Goal: Transaction & Acquisition: Purchase product/service

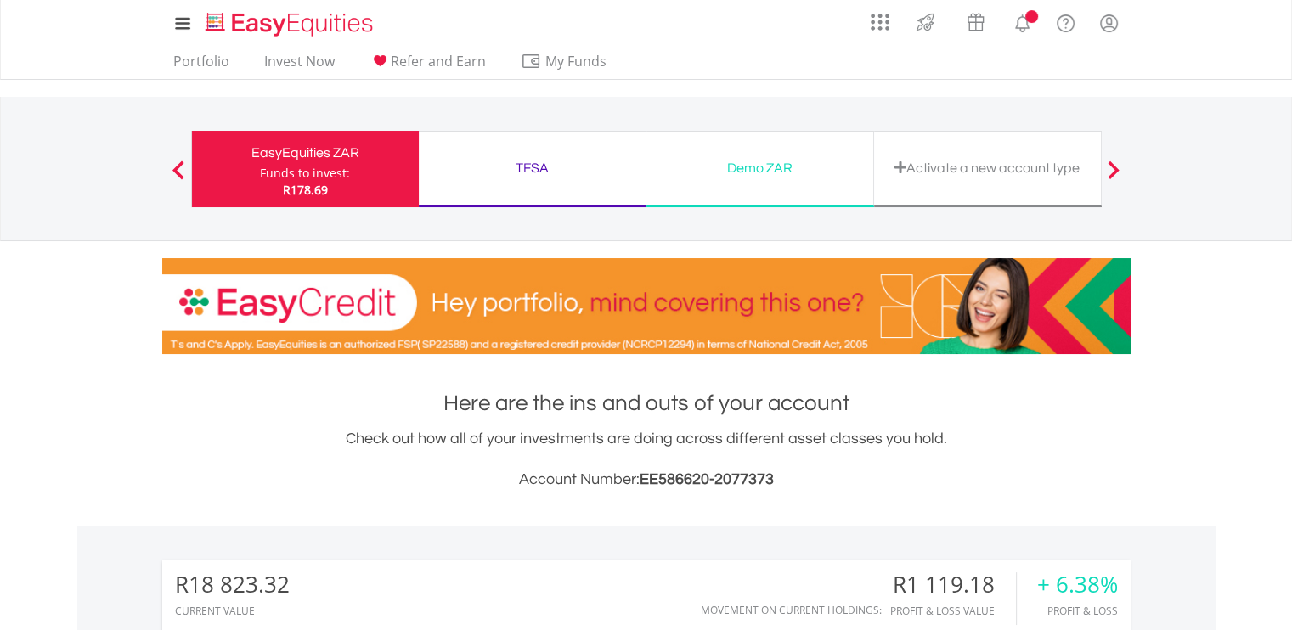
scroll to position [163, 323]
click at [1210, 206] on nav "EasyEquities ZAR Funds to invest: R178.69 TFSA Funds to invest: R178.69 Demo ZA…" at bounding box center [646, 169] width 1292 height 144
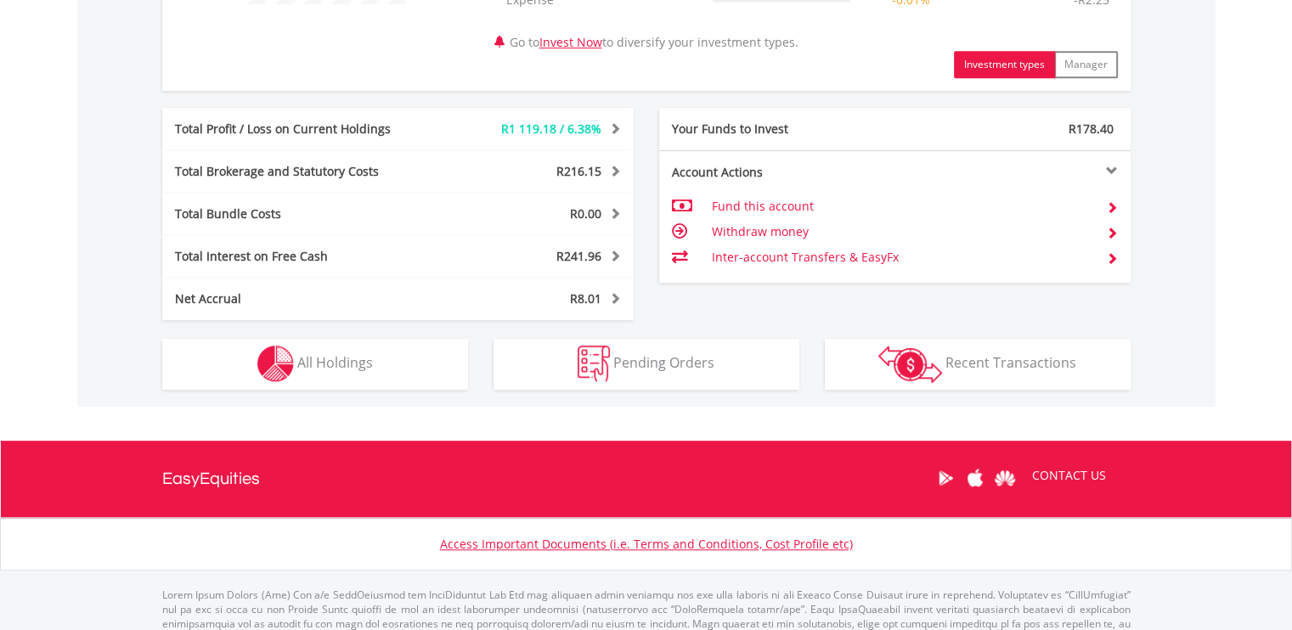
scroll to position [873, 0]
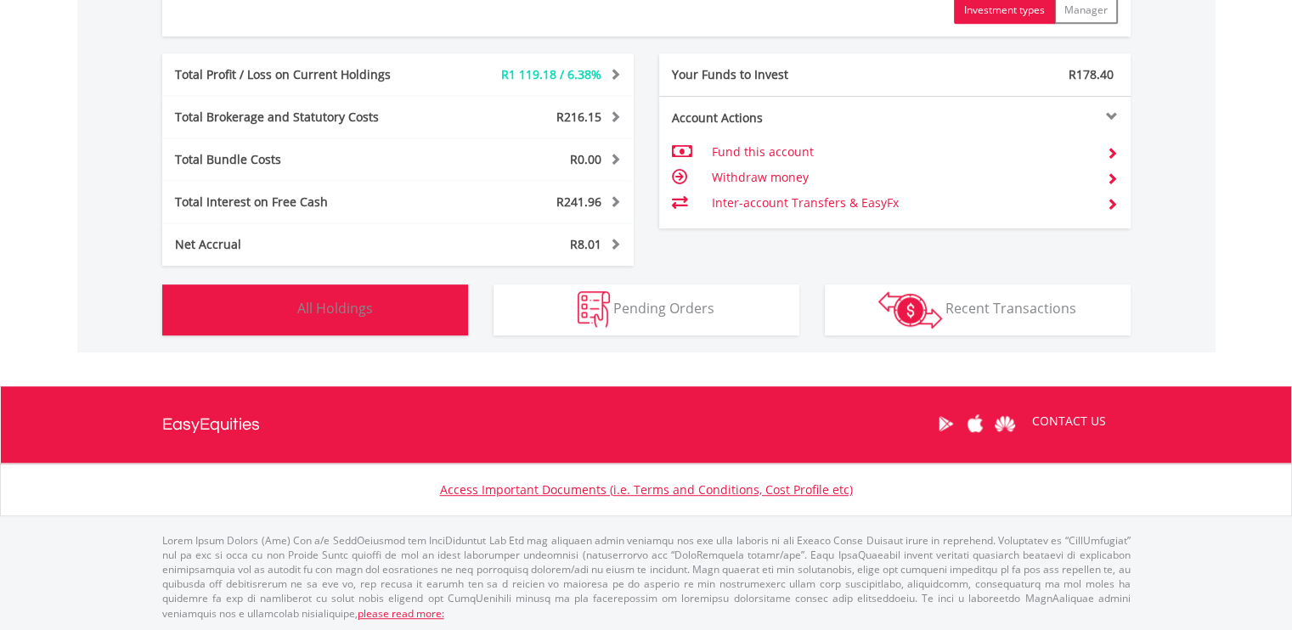
click at [457, 310] on button "Holdings All Holdings" at bounding box center [315, 310] width 306 height 51
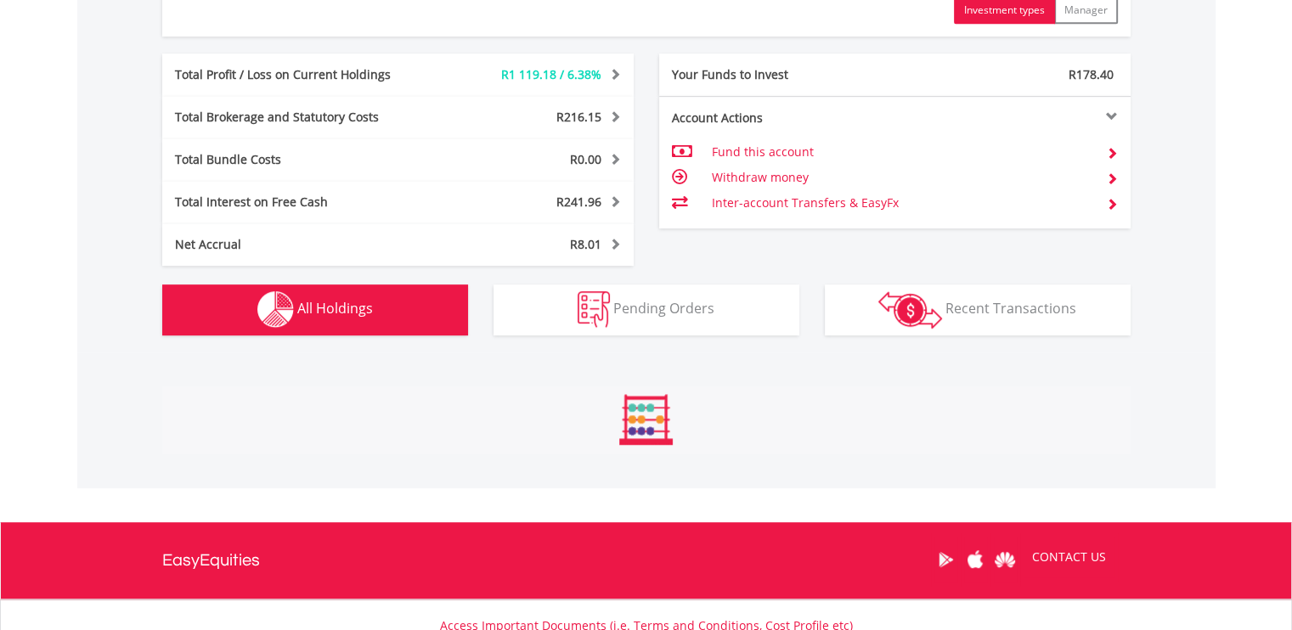
scroll to position [924, 0]
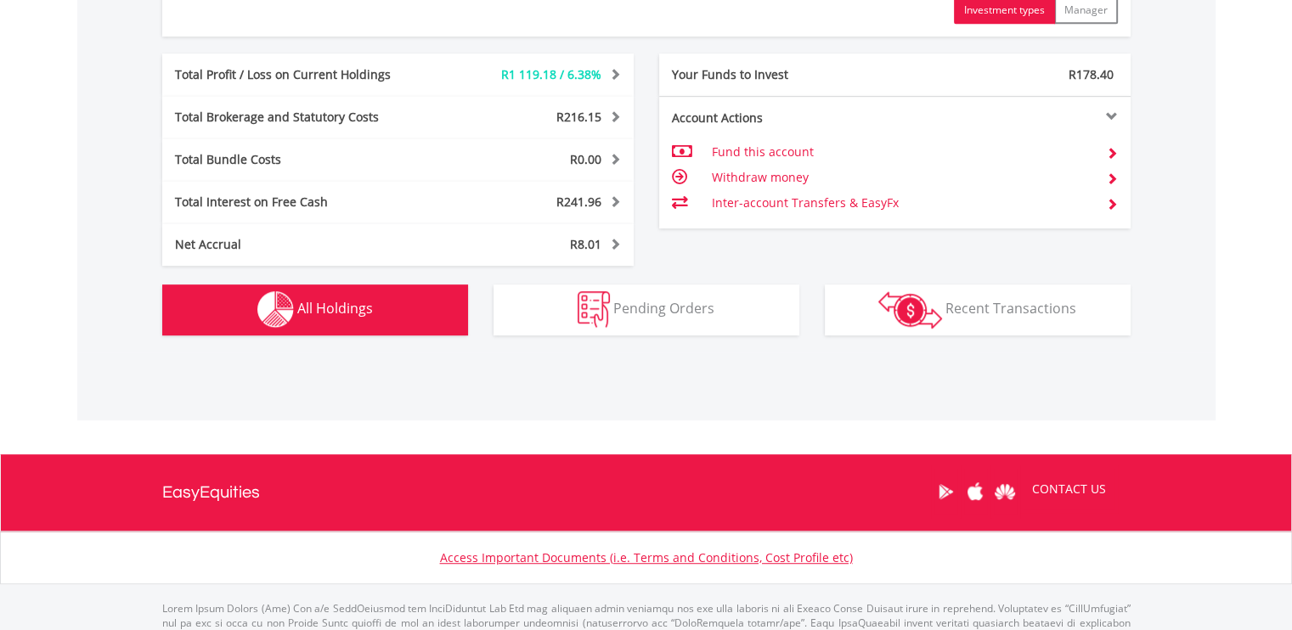
click at [1184, 184] on div "R18 823.32 CURRENT VALUE Movement on Current Holdings: R1 119.18 Profit & Loss …" at bounding box center [646, 2] width 1139 height 700
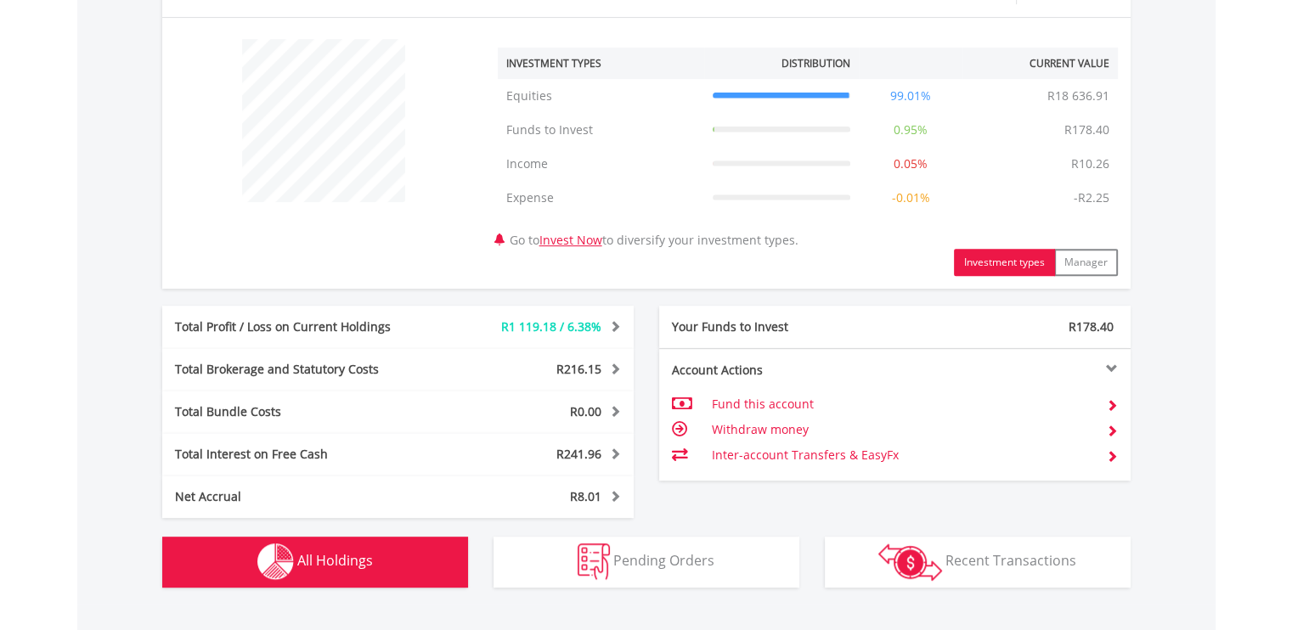
scroll to position [669, 0]
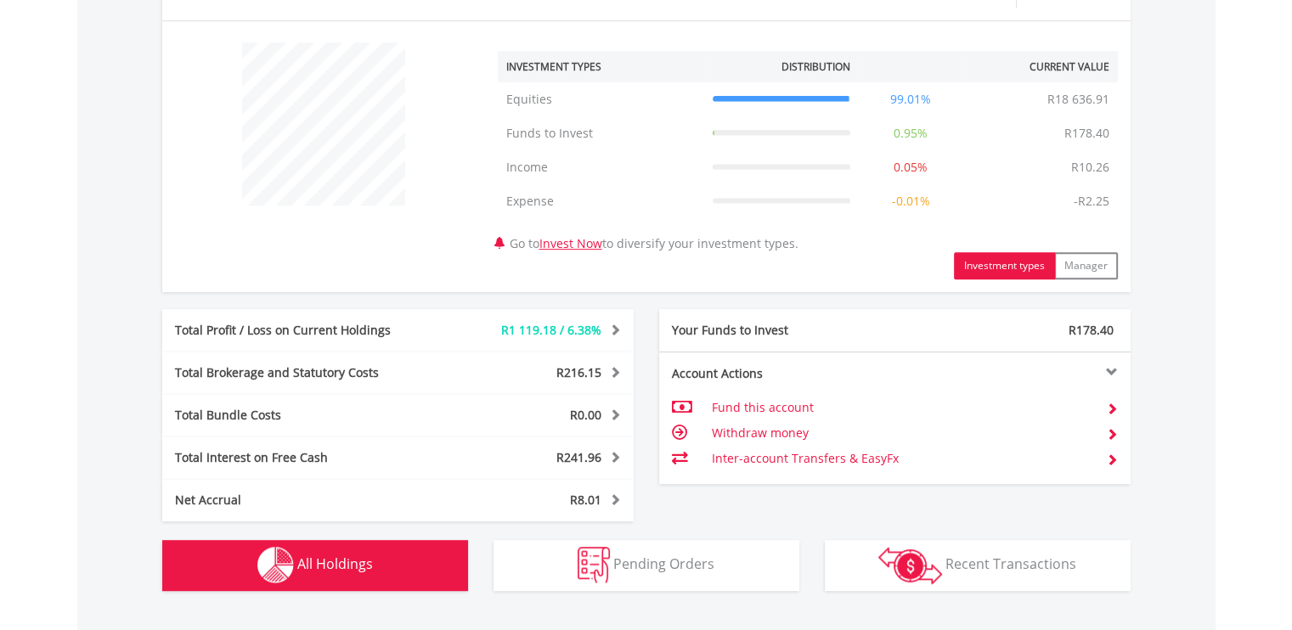
click at [391, 550] on button "Holdings All Holdings" at bounding box center [315, 565] width 306 height 51
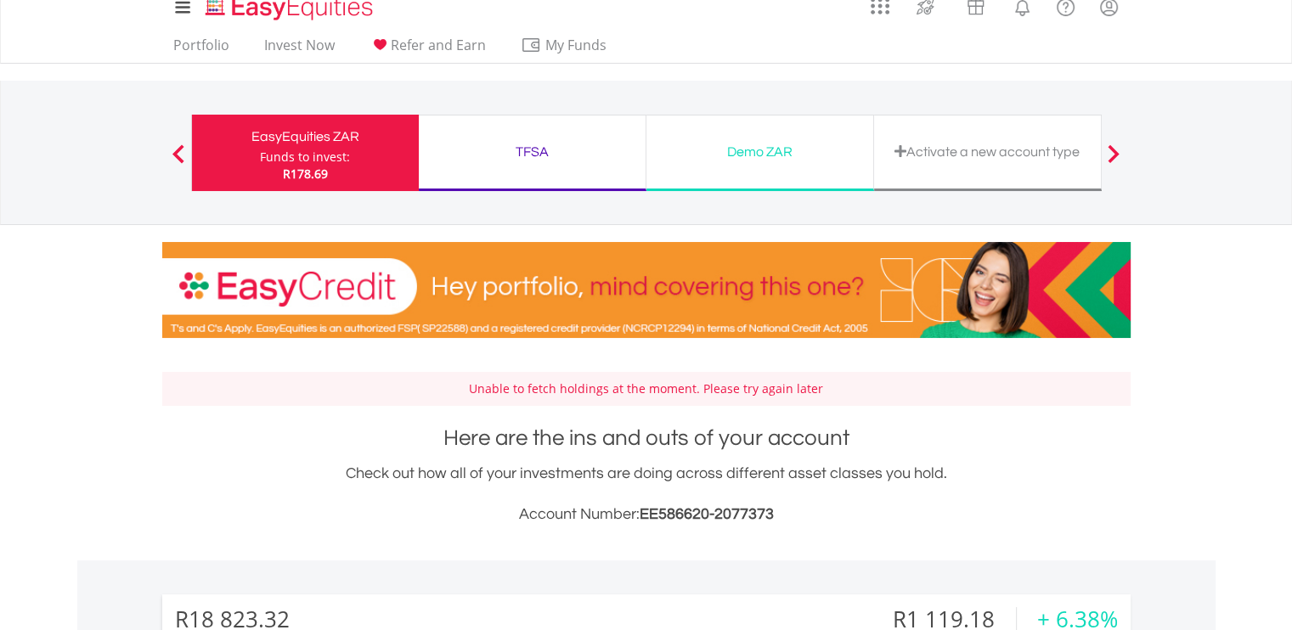
scroll to position [20, 0]
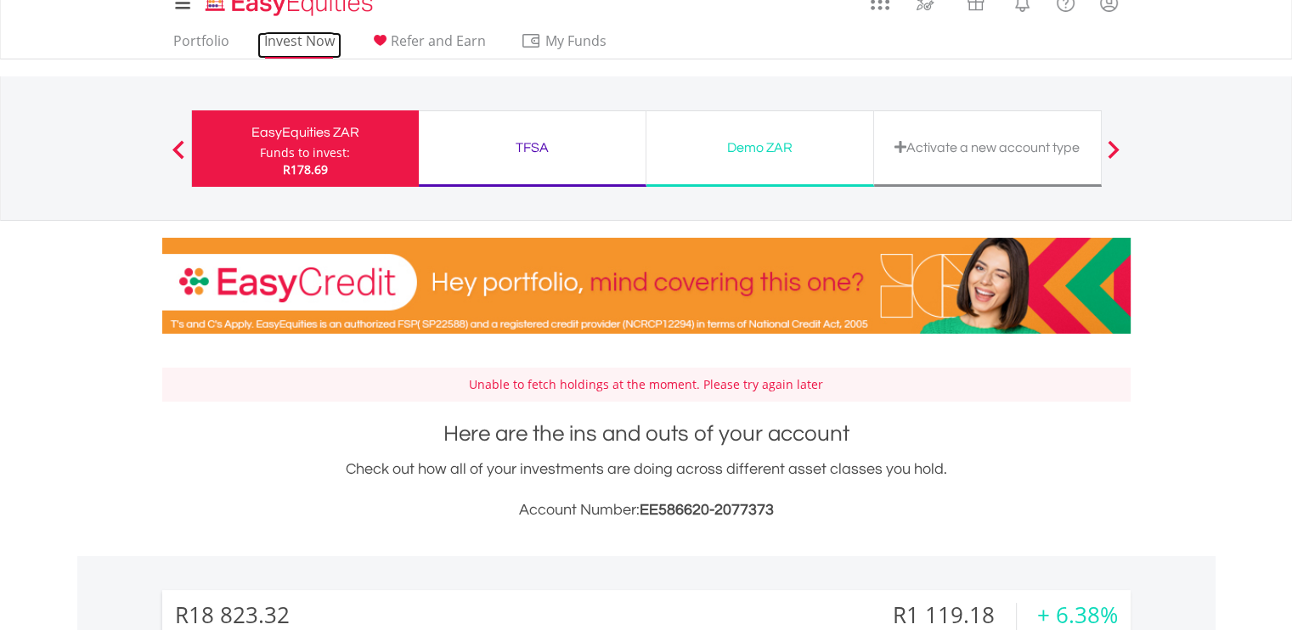
click at [290, 35] on link "Invest Now" at bounding box center [299, 45] width 84 height 26
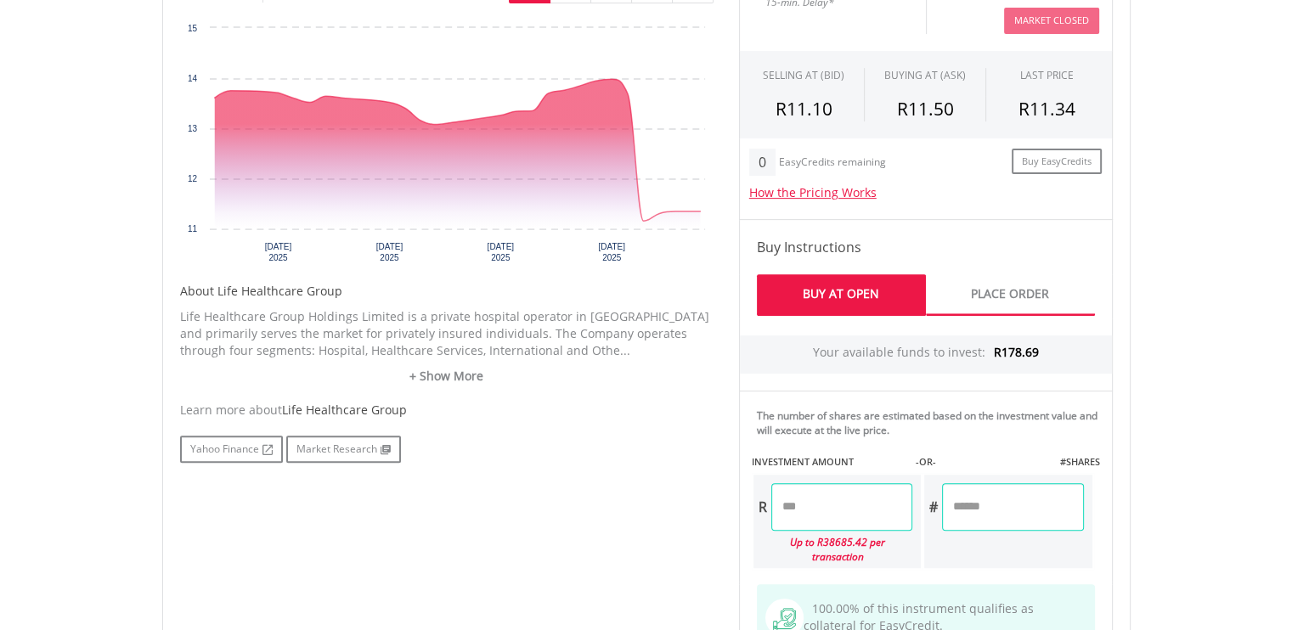
scroll to position [637, 0]
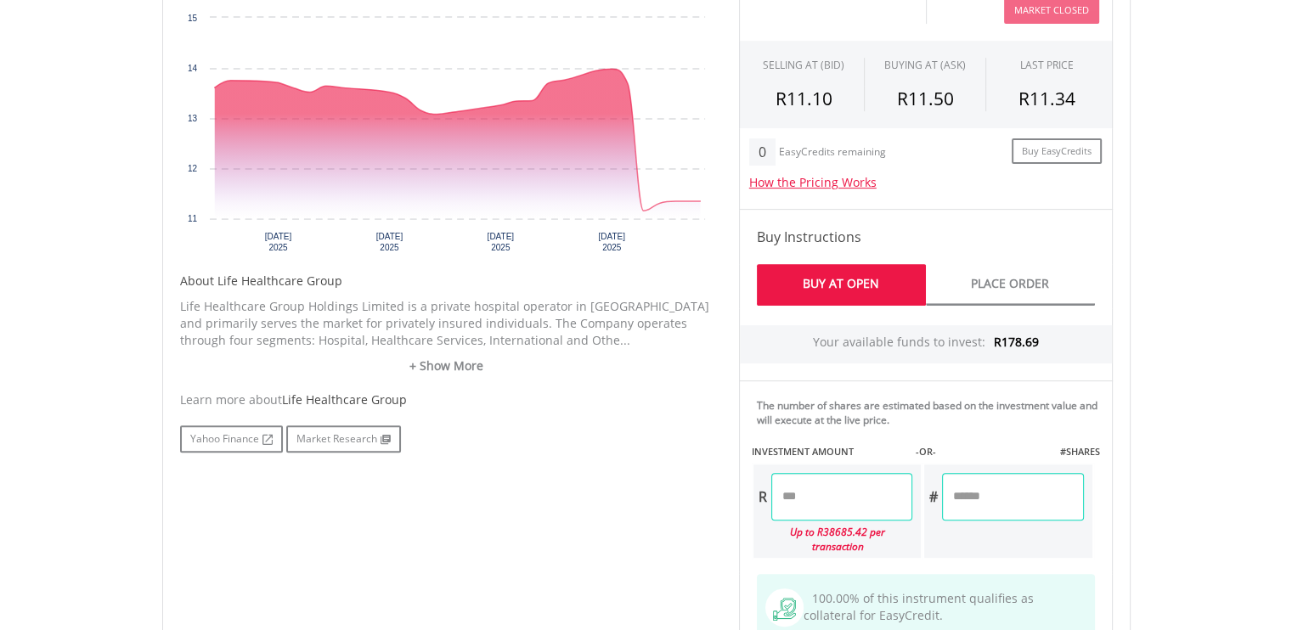
click at [814, 499] on input "number" at bounding box center [842, 497] width 141 height 48
type input "**"
click at [977, 490] on div "Last Updated Price: 15-min. Delay* Price Update Cost: 0 Credits Market Closed S…" at bounding box center [925, 428] width 399 height 953
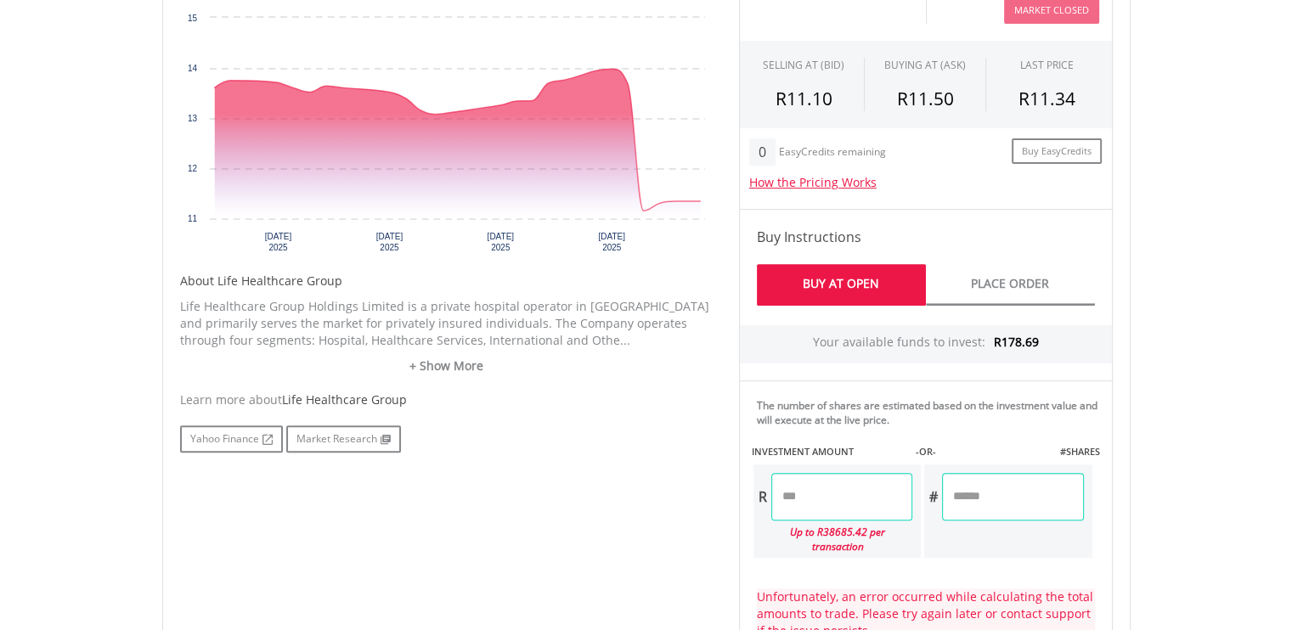
click at [1210, 227] on body "My Investments Invest Now New Listings Sell My Recurring Investments Pending Or…" at bounding box center [646, 341] width 1292 height 1957
click at [992, 499] on input "number" at bounding box center [1012, 497] width 141 height 48
click at [965, 495] on input "number" at bounding box center [1012, 497] width 141 height 48
click at [859, 489] on input "***" at bounding box center [842, 497] width 141 height 48
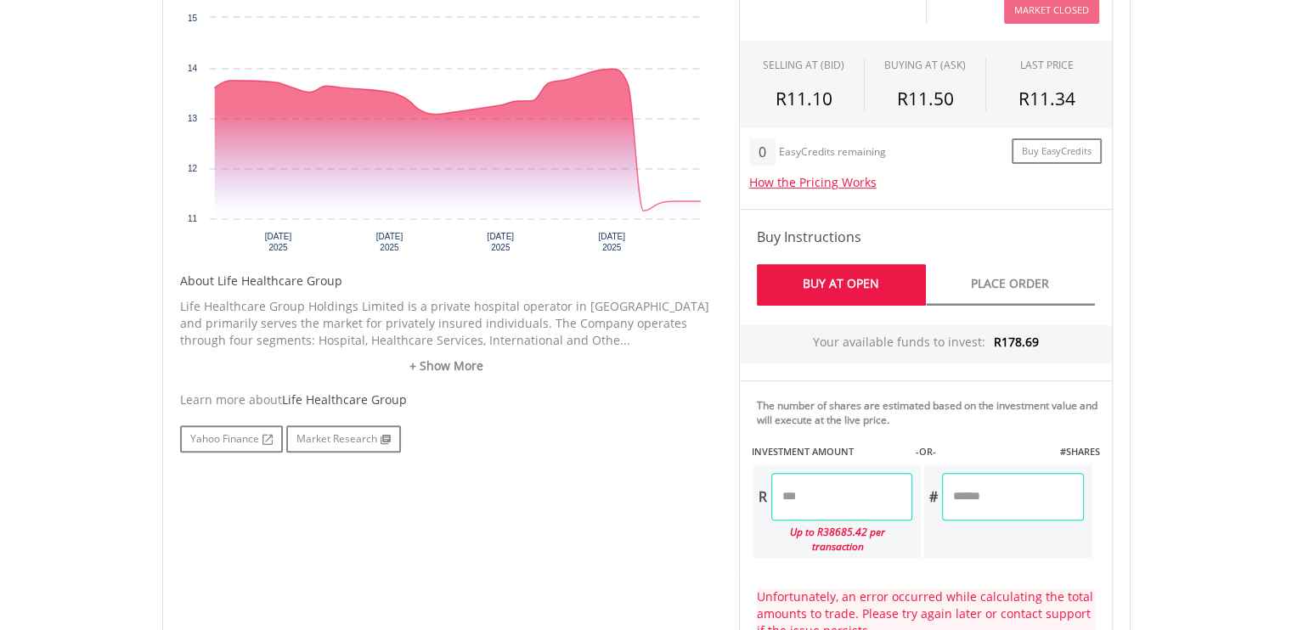
click at [976, 484] on input "number" at bounding box center [1012, 497] width 141 height 48
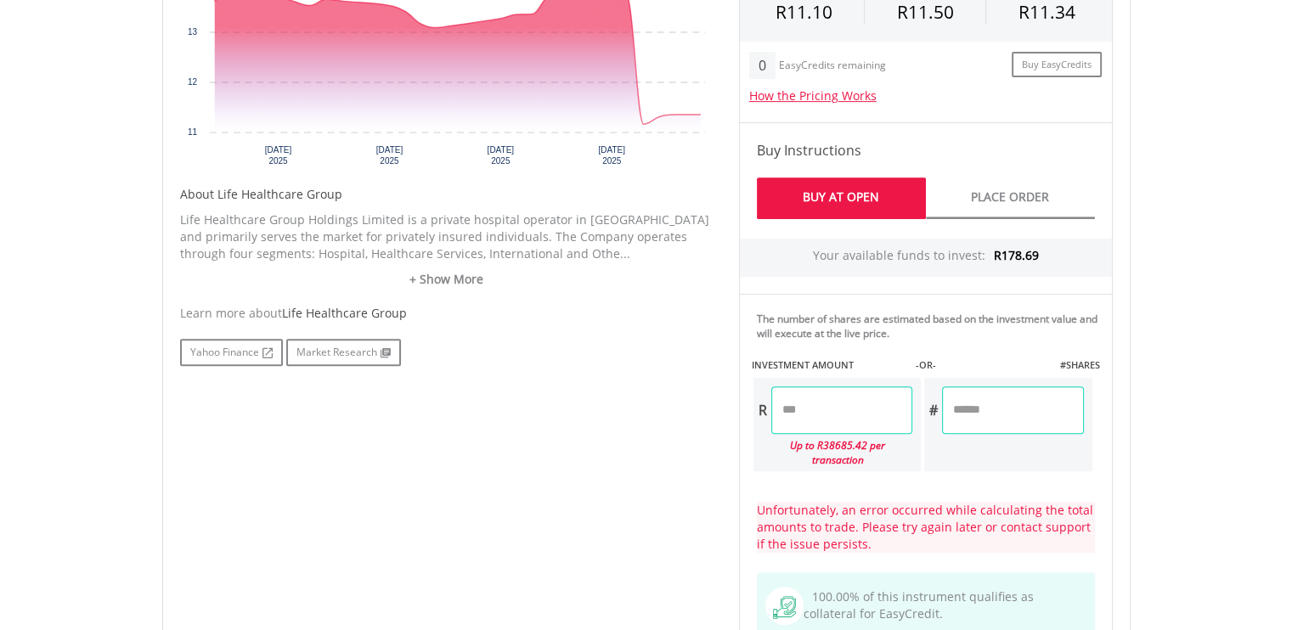
scroll to position [726, 0]
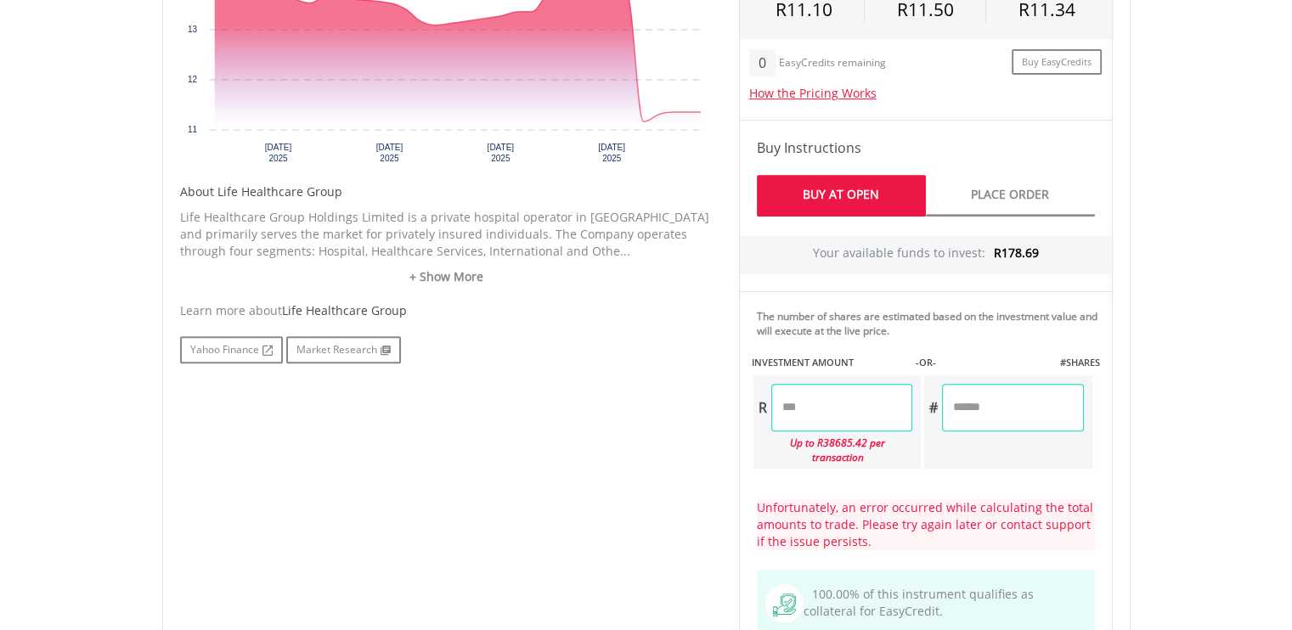
click at [834, 405] on input "***" at bounding box center [842, 408] width 141 height 48
type input "*"
type input "***"
click at [996, 408] on input "number" at bounding box center [1012, 408] width 141 height 48
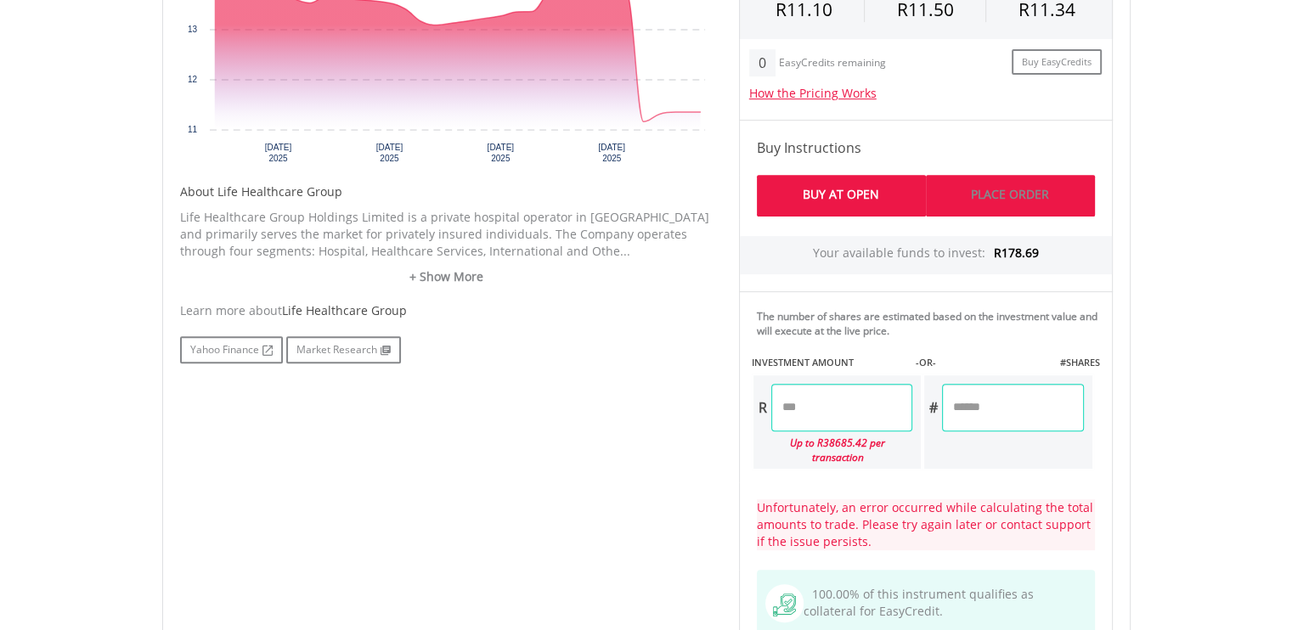
click at [1015, 193] on link "Place Order" at bounding box center [1010, 196] width 169 height 42
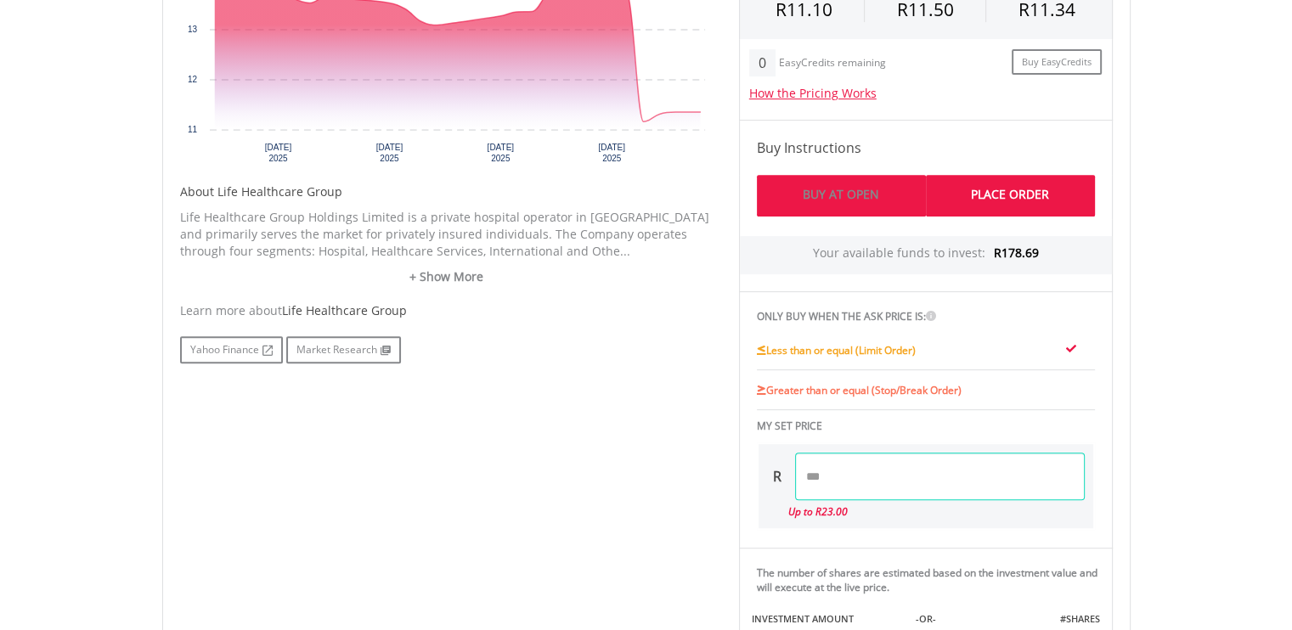
click at [906, 184] on link "Buy At Open" at bounding box center [841, 196] width 169 height 42
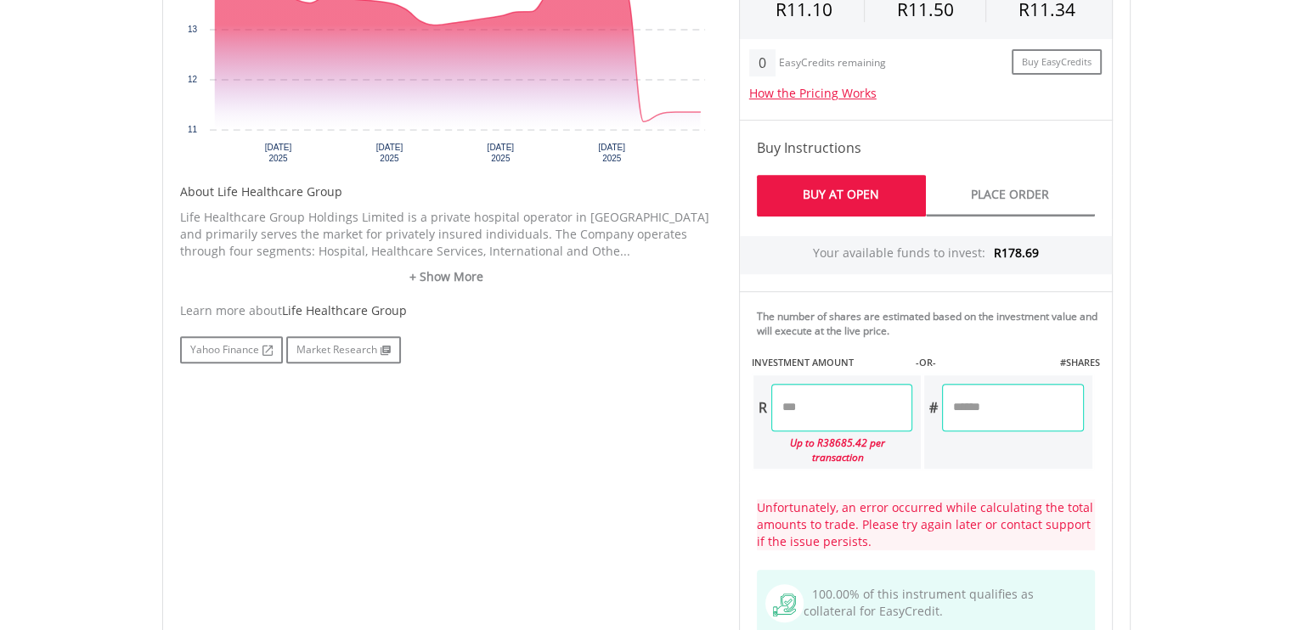
click at [826, 412] on input "***" at bounding box center [842, 408] width 141 height 48
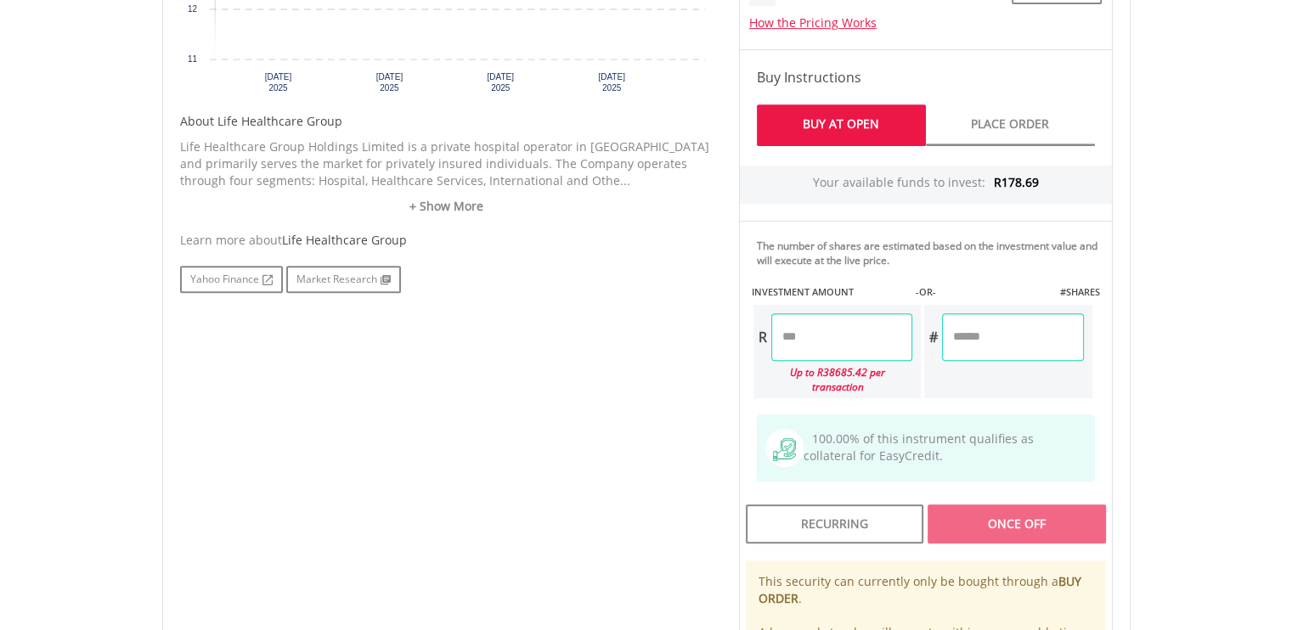
scroll to position [726, 0]
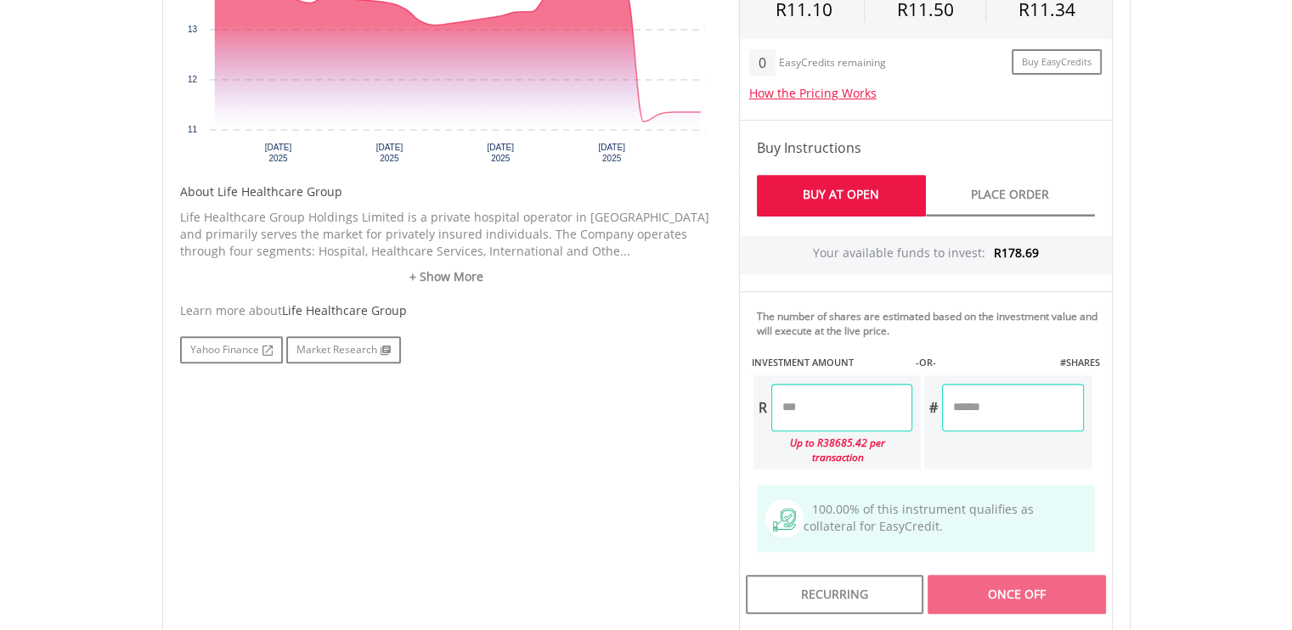
click at [800, 395] on input "number" at bounding box center [842, 408] width 141 height 48
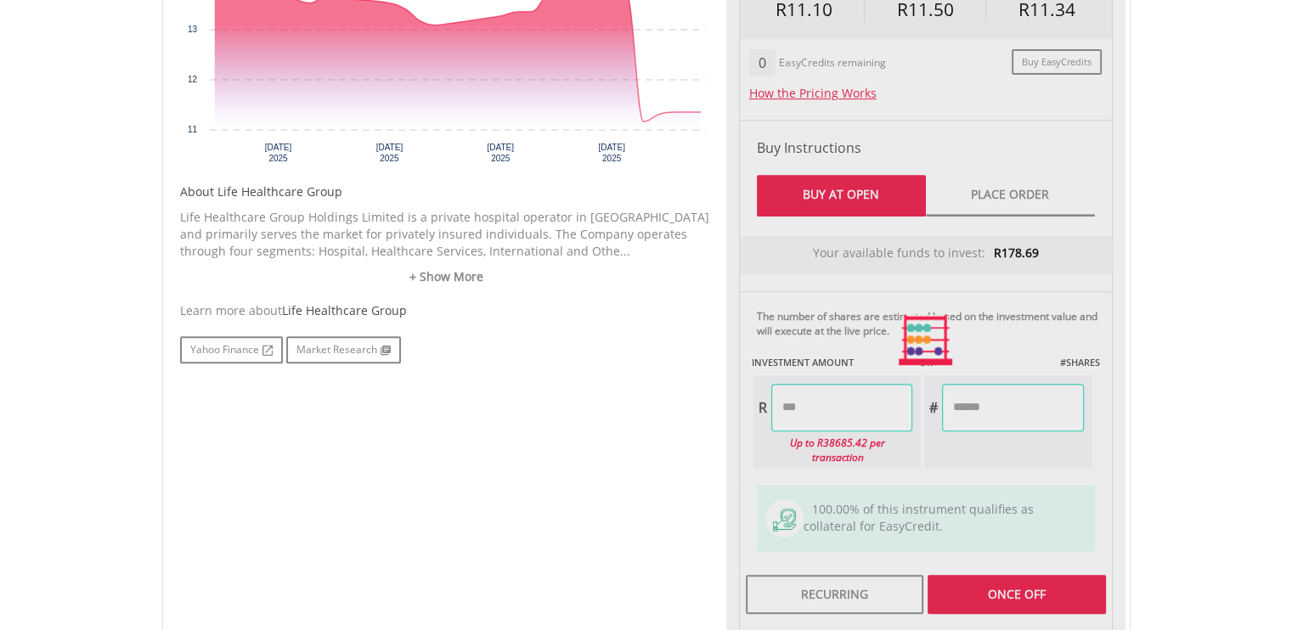
type input "******"
type input "*******"
click at [987, 396] on div "Last Updated Price: 15-min. Delay* Price Update Cost: 0 Credits Market Closed S…" at bounding box center [925, 339] width 399 height 953
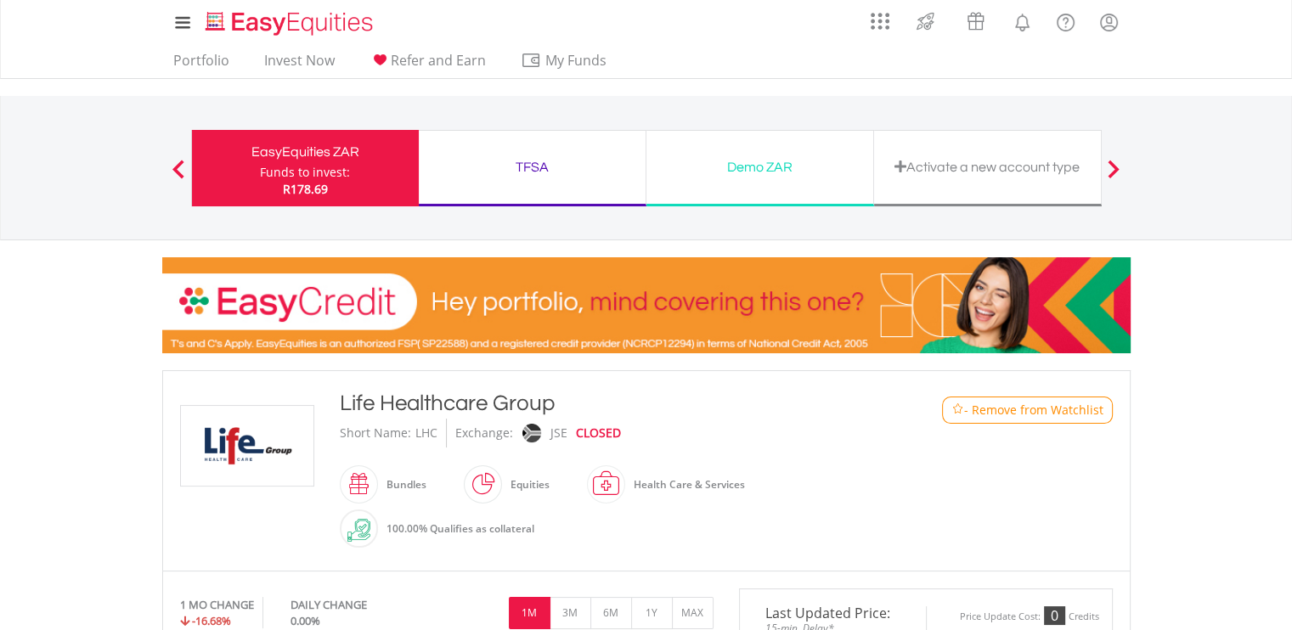
scroll to position [0, 0]
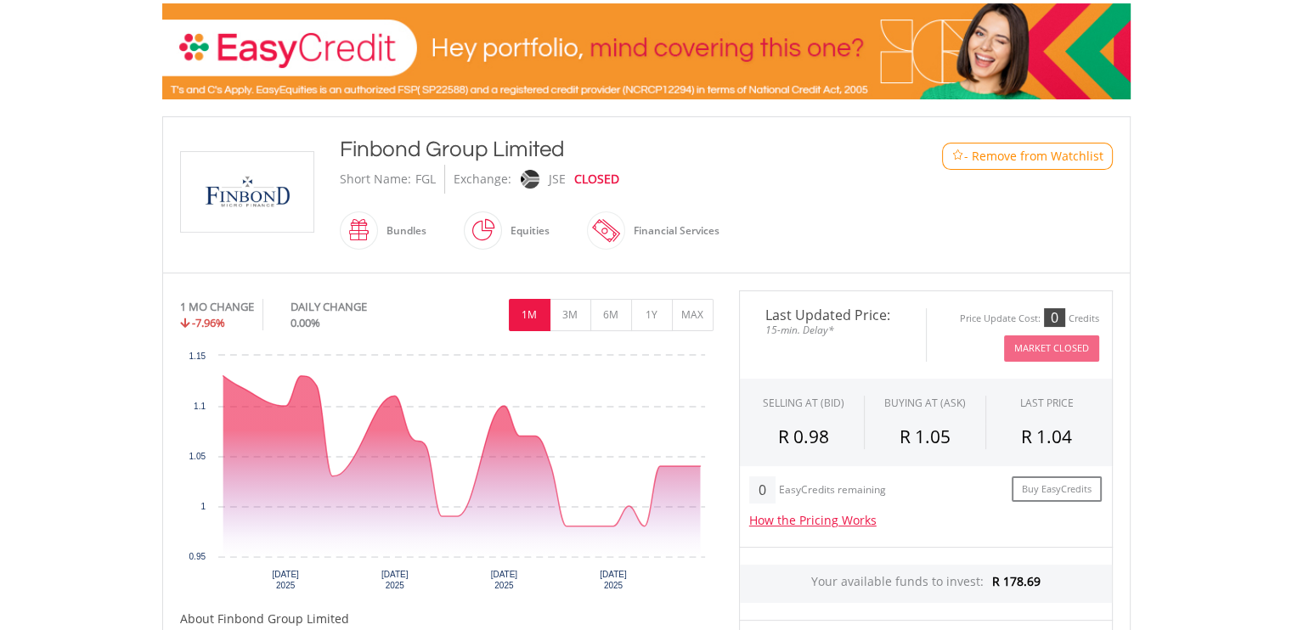
scroll to position [260, 0]
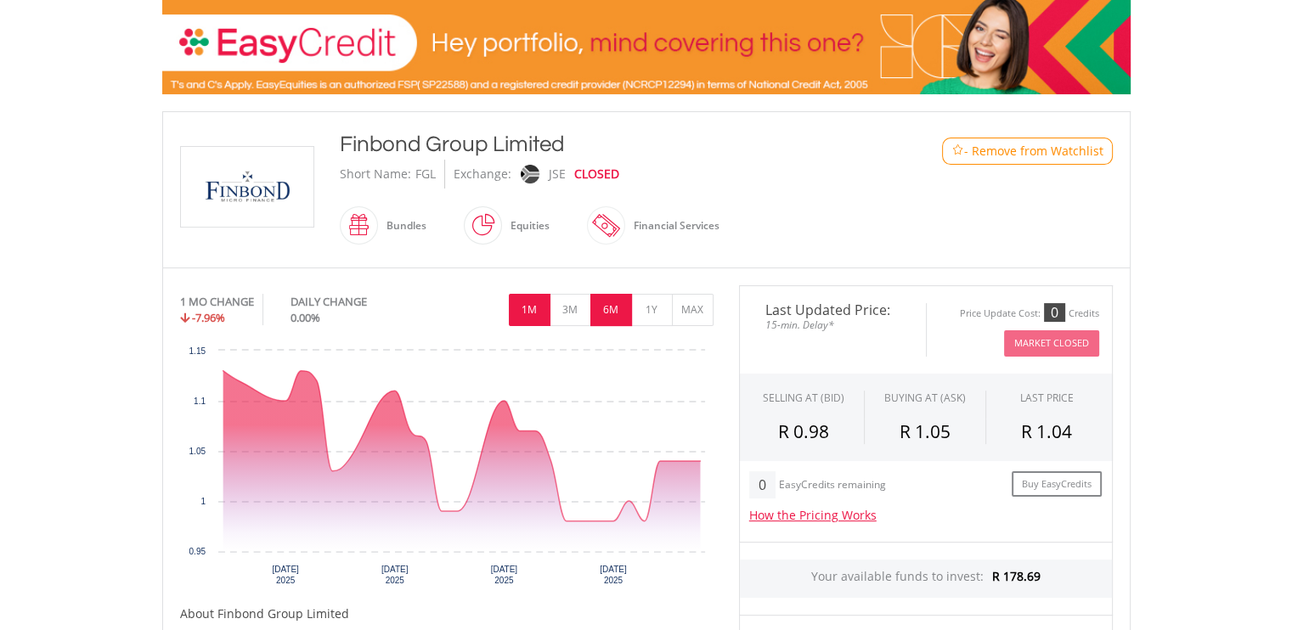
click at [599, 310] on button "6M" at bounding box center [612, 310] width 42 height 32
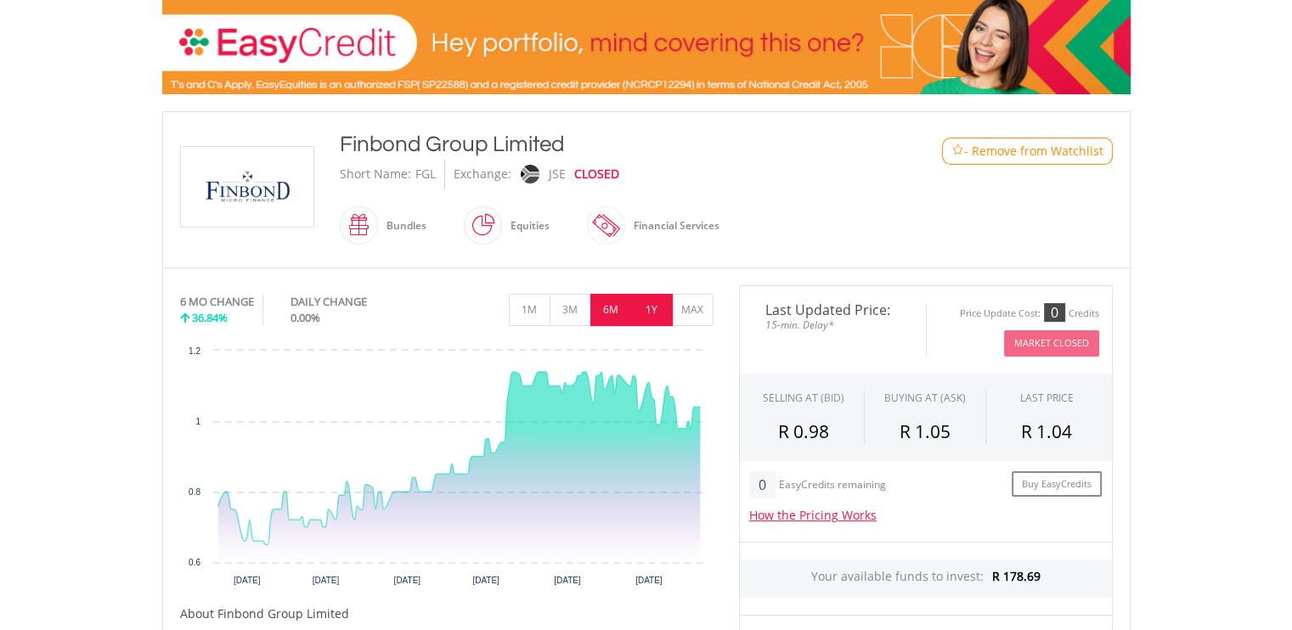
click at [661, 300] on button "1Y" at bounding box center [652, 310] width 42 height 32
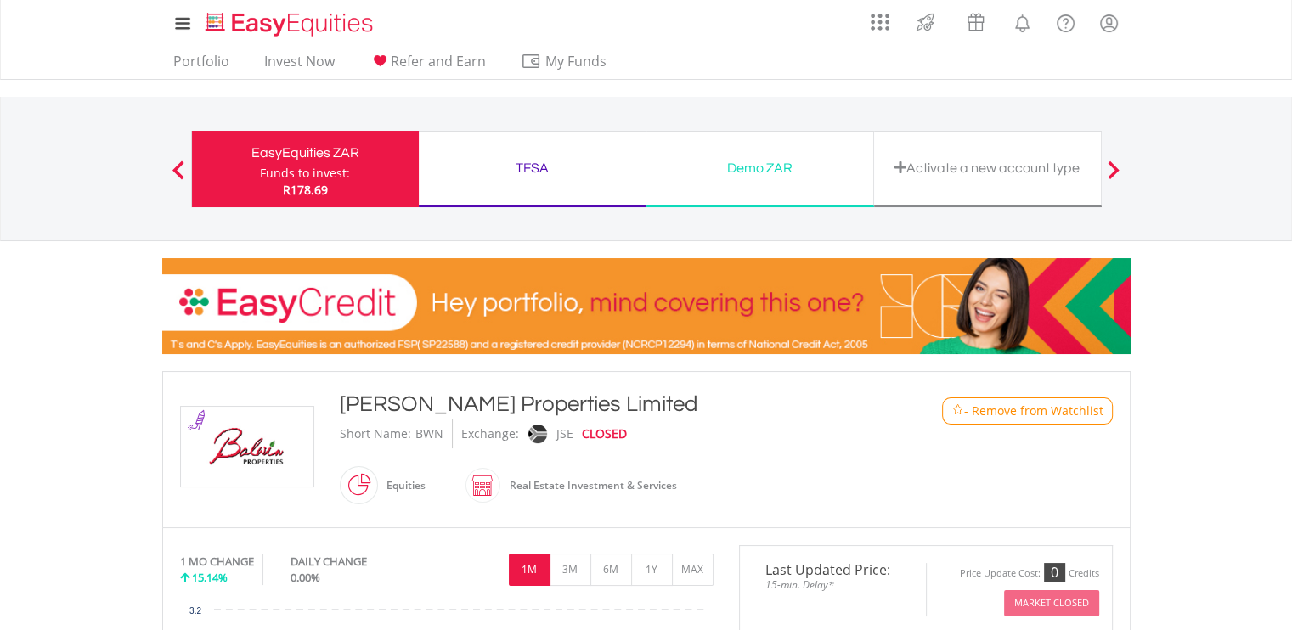
drag, startPoint x: 0, startPoint y: 0, endPoint x: 721, endPoint y: 382, distance: 815.3
click at [721, 382] on div "﻿ [PERSON_NAME] Properties Limited [PERSON_NAME] Properties Limited Short Name:…" at bounding box center [646, 449] width 969 height 156
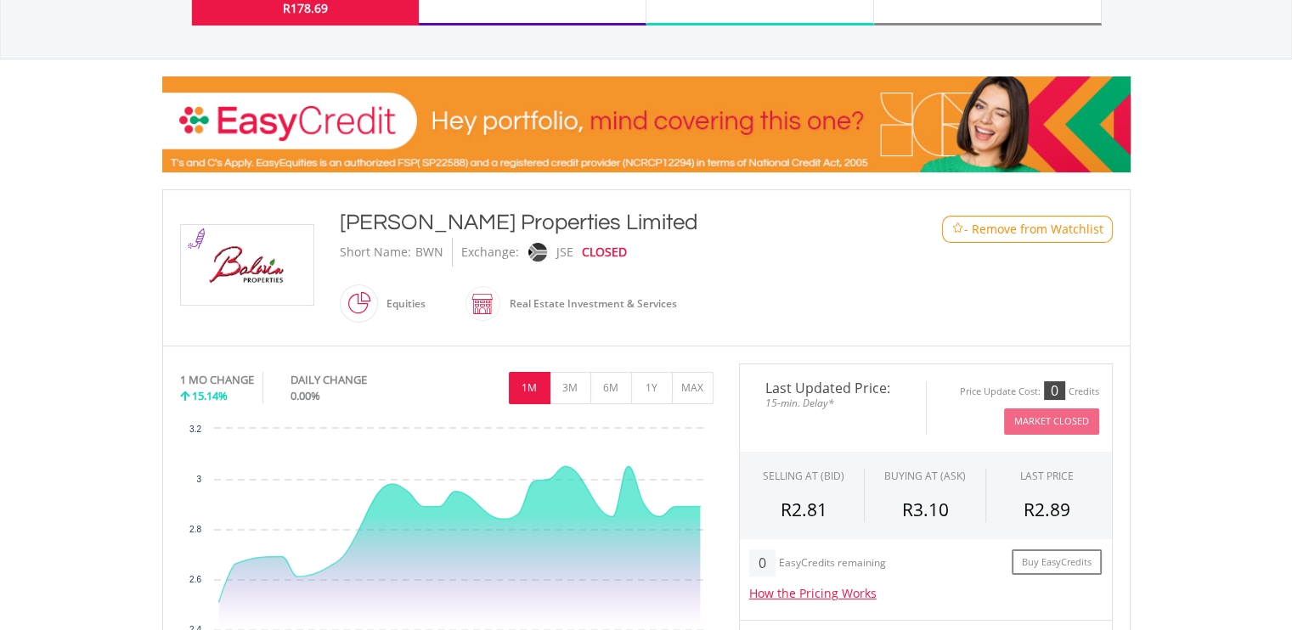
scroll to position [184, 0]
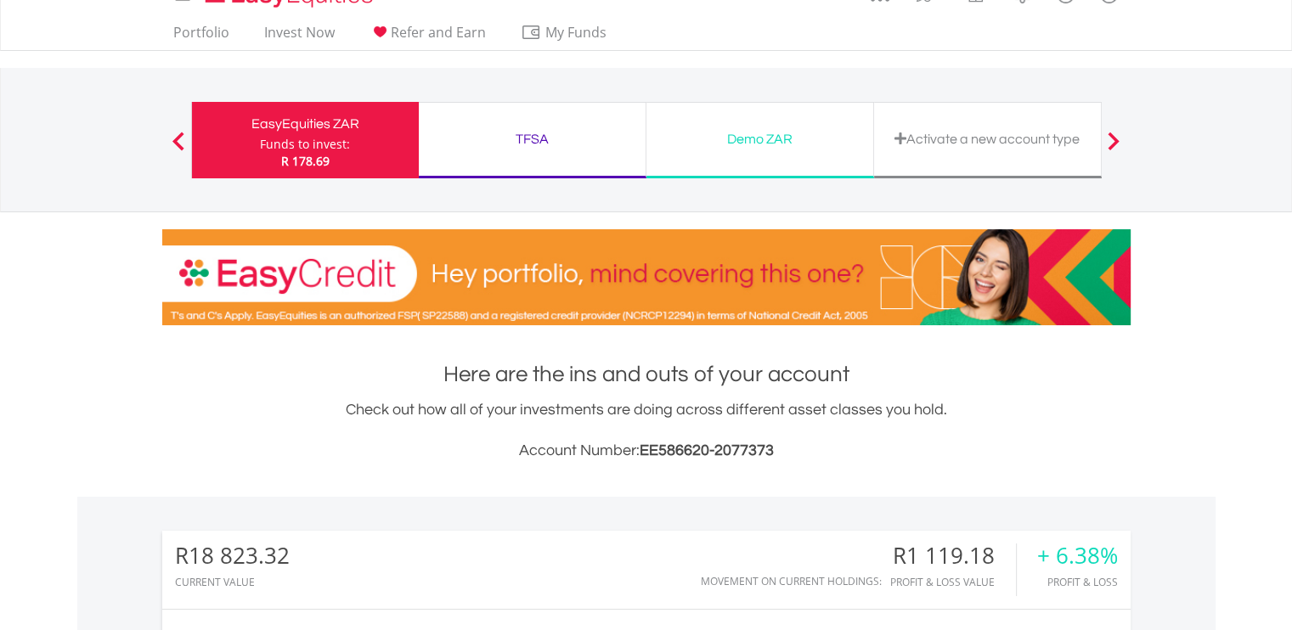
scroll to position [27, 0]
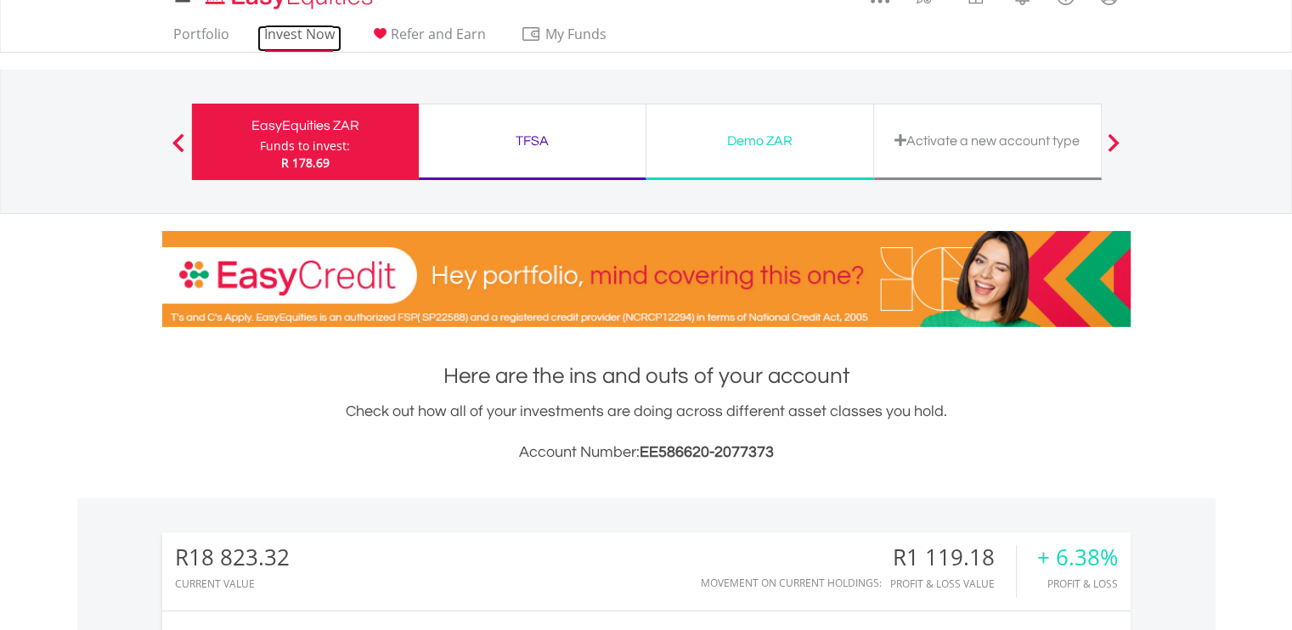
click at [307, 31] on link "Invest Now" at bounding box center [299, 38] width 84 height 26
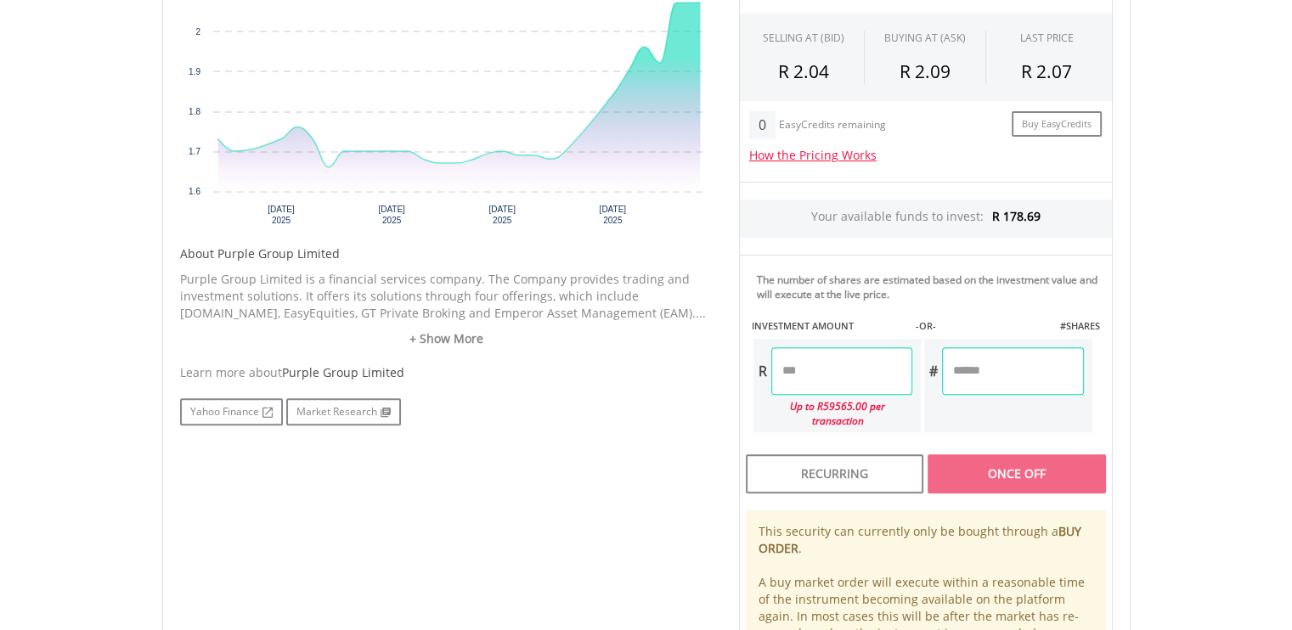
scroll to position [634, 0]
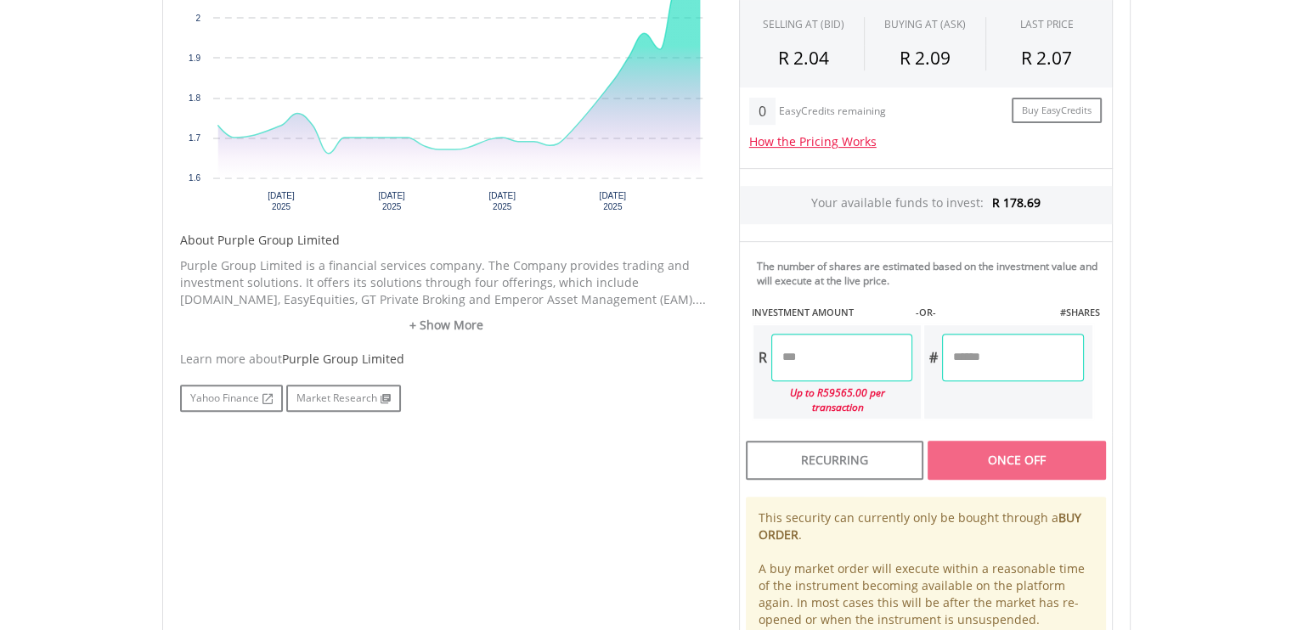
click at [813, 344] on input "number" at bounding box center [842, 358] width 141 height 48
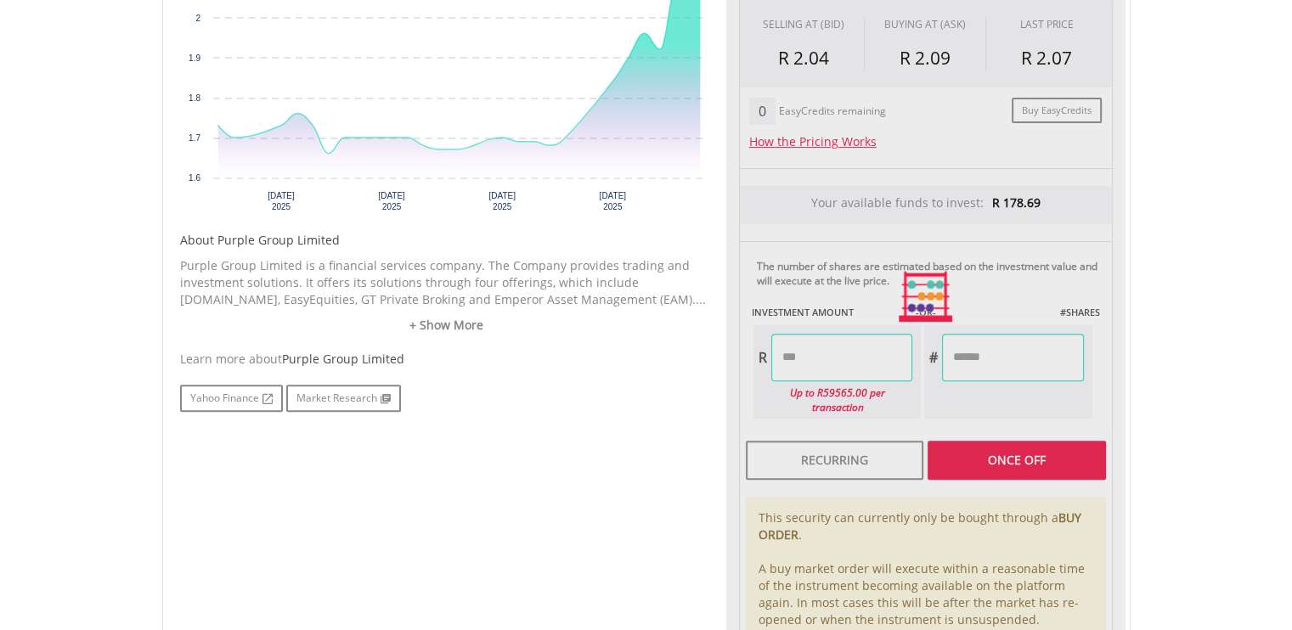
click at [1012, 349] on div "Last Updated Price: 15-min. Delay* Price Update Cost: 0 Credits Market Closed S…" at bounding box center [925, 298] width 399 height 772
type input "******"
type input "*******"
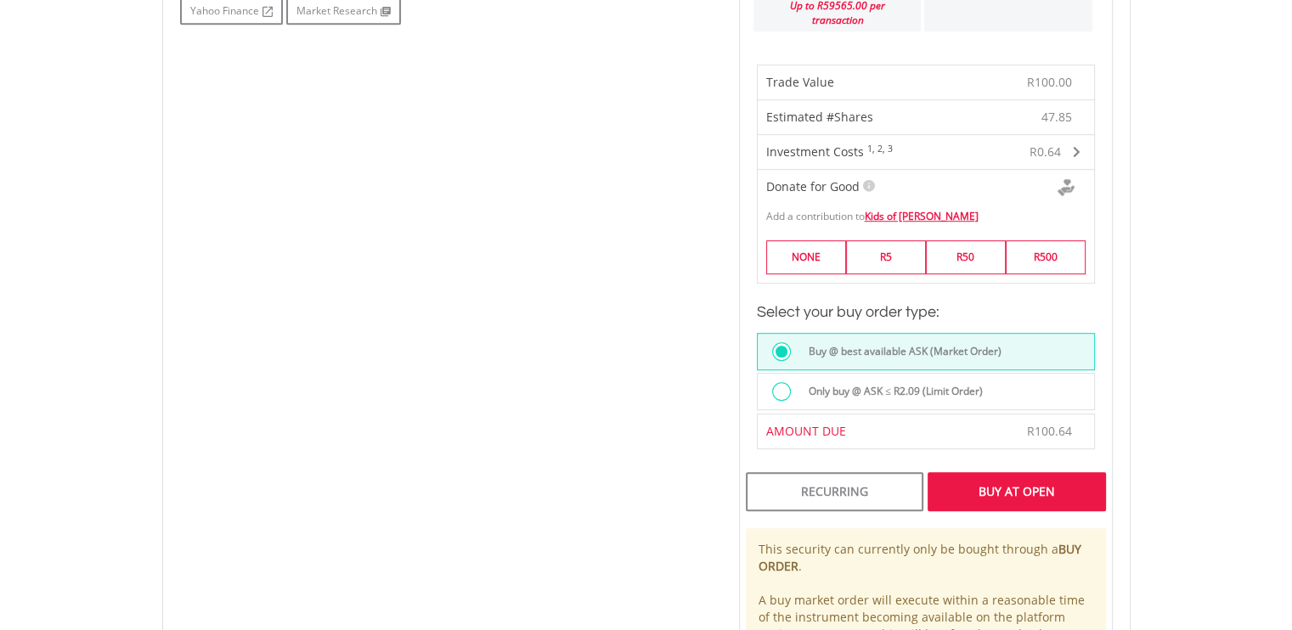
scroll to position [1023, 0]
click at [996, 473] on div "Buy At Open" at bounding box center [1017, 490] width 178 height 39
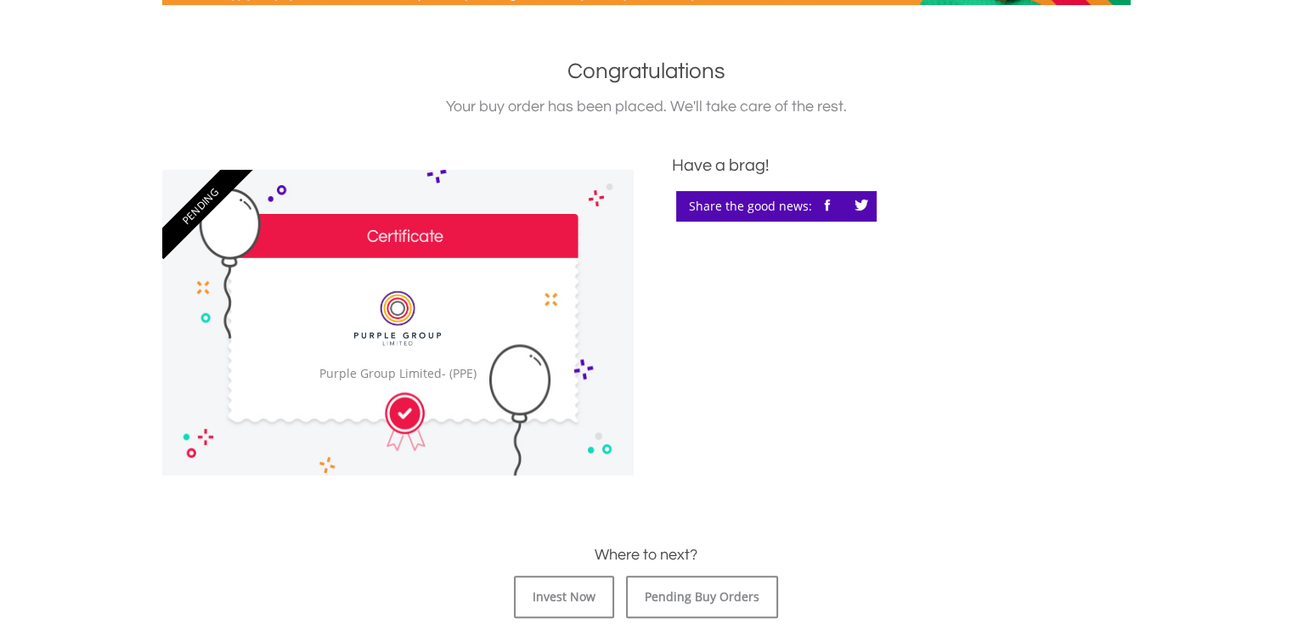
scroll to position [350, 0]
